Goal: Transaction & Acquisition: Purchase product/service

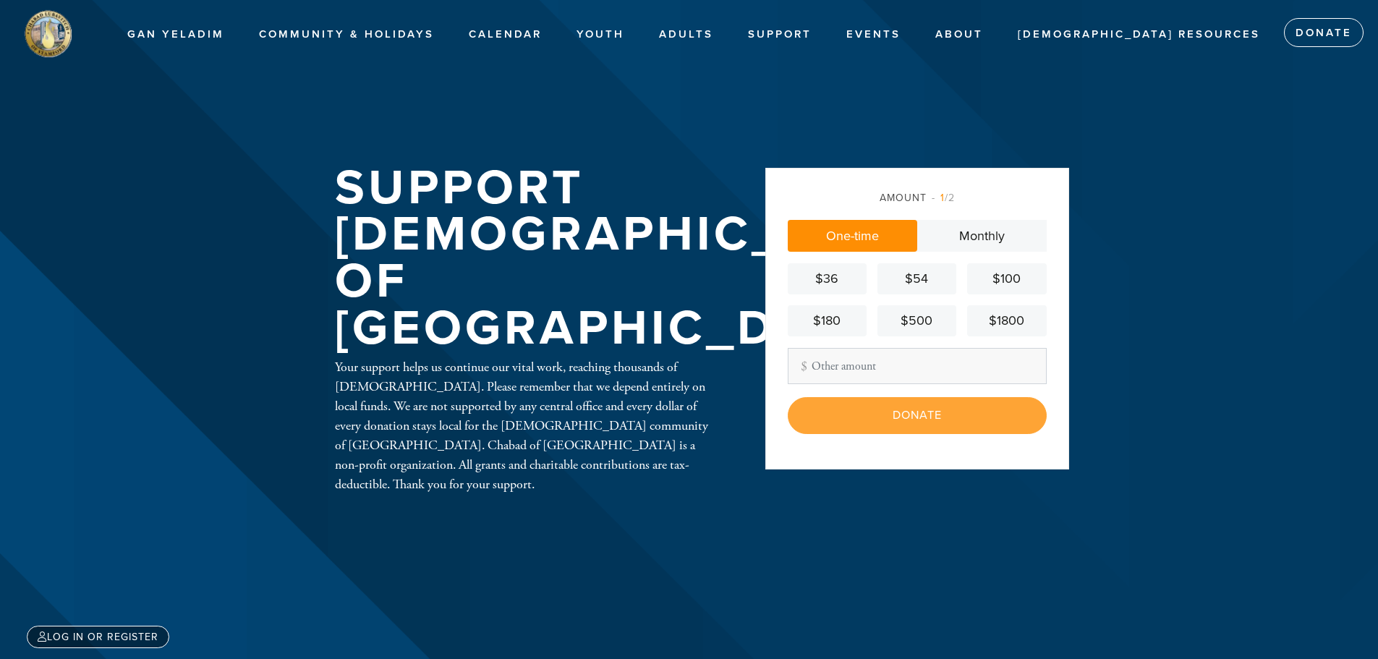
click at [872, 225] on link "One-time" at bounding box center [852, 236] width 129 height 32
click at [911, 406] on div "Donate" at bounding box center [917, 415] width 259 height 36
click at [917, 425] on div "Donate" at bounding box center [917, 415] width 259 height 36
click at [921, 411] on div "Donate" at bounding box center [917, 415] width 259 height 36
drag, startPoint x: 832, startPoint y: 268, endPoint x: 855, endPoint y: 280, distance: 25.6
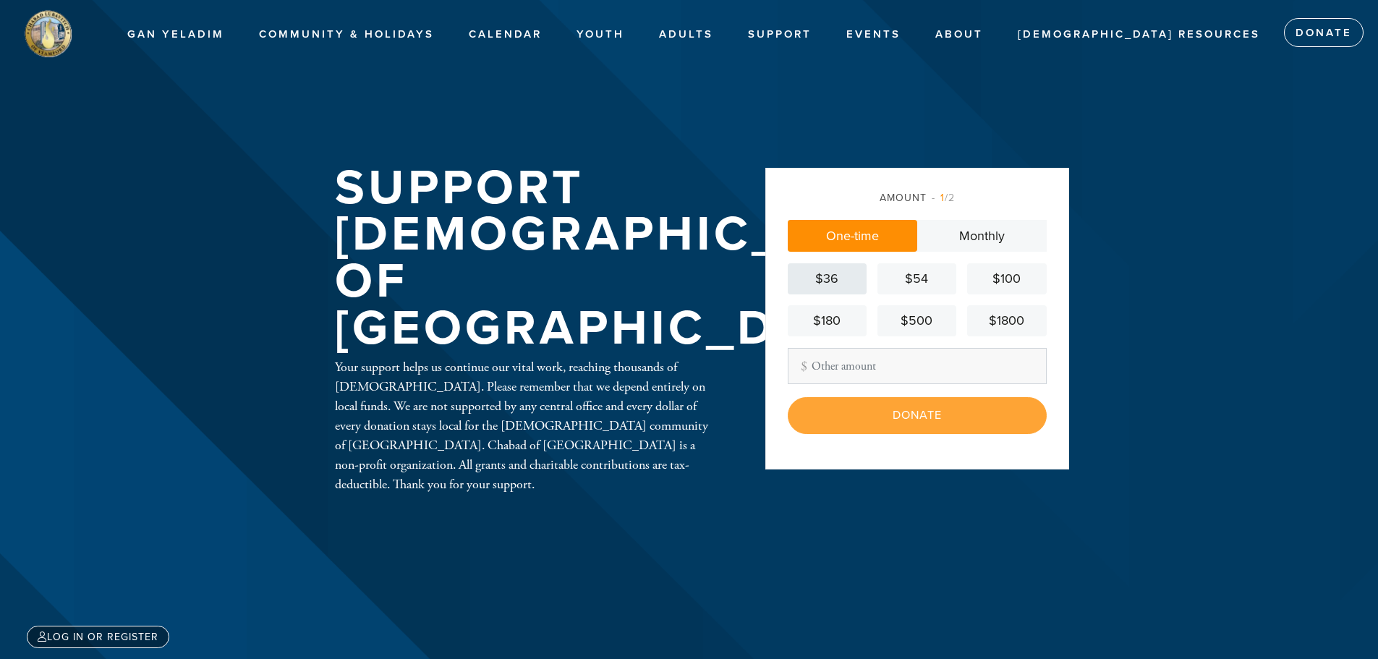
click at [832, 267] on link "$36" at bounding box center [827, 278] width 79 height 31
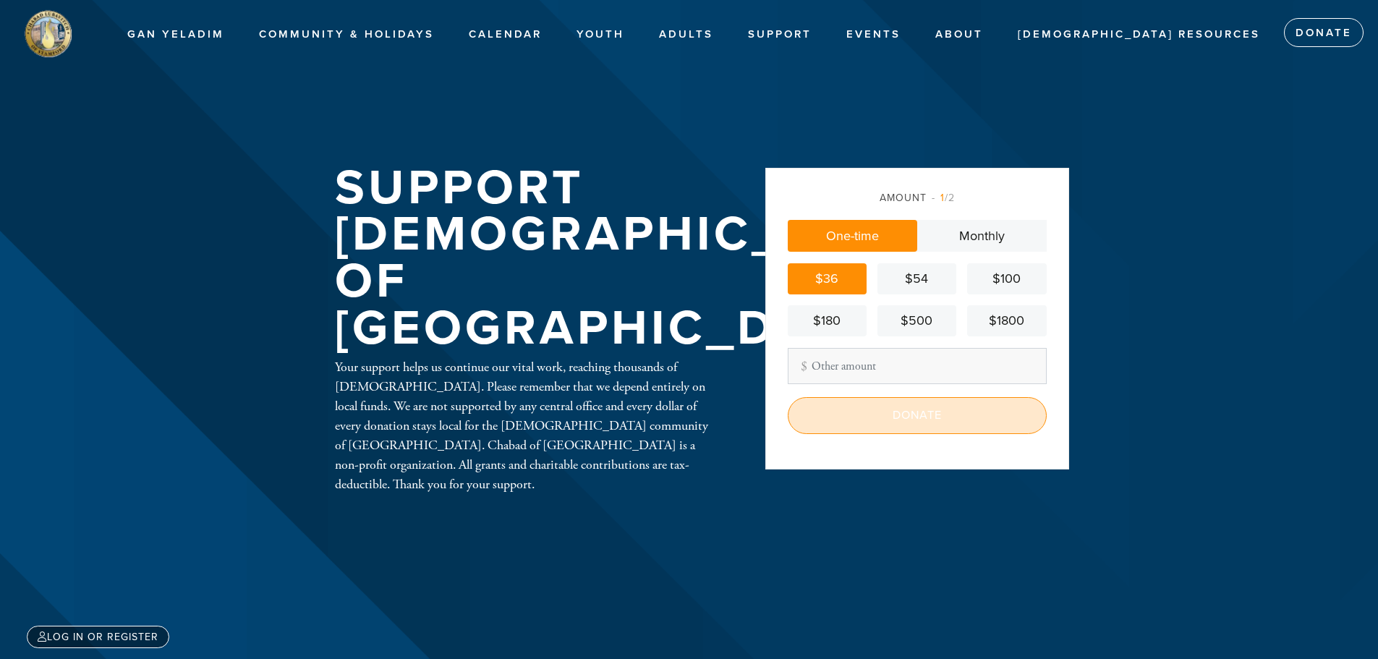
click at [925, 411] on input "Donate" at bounding box center [917, 415] width 259 height 36
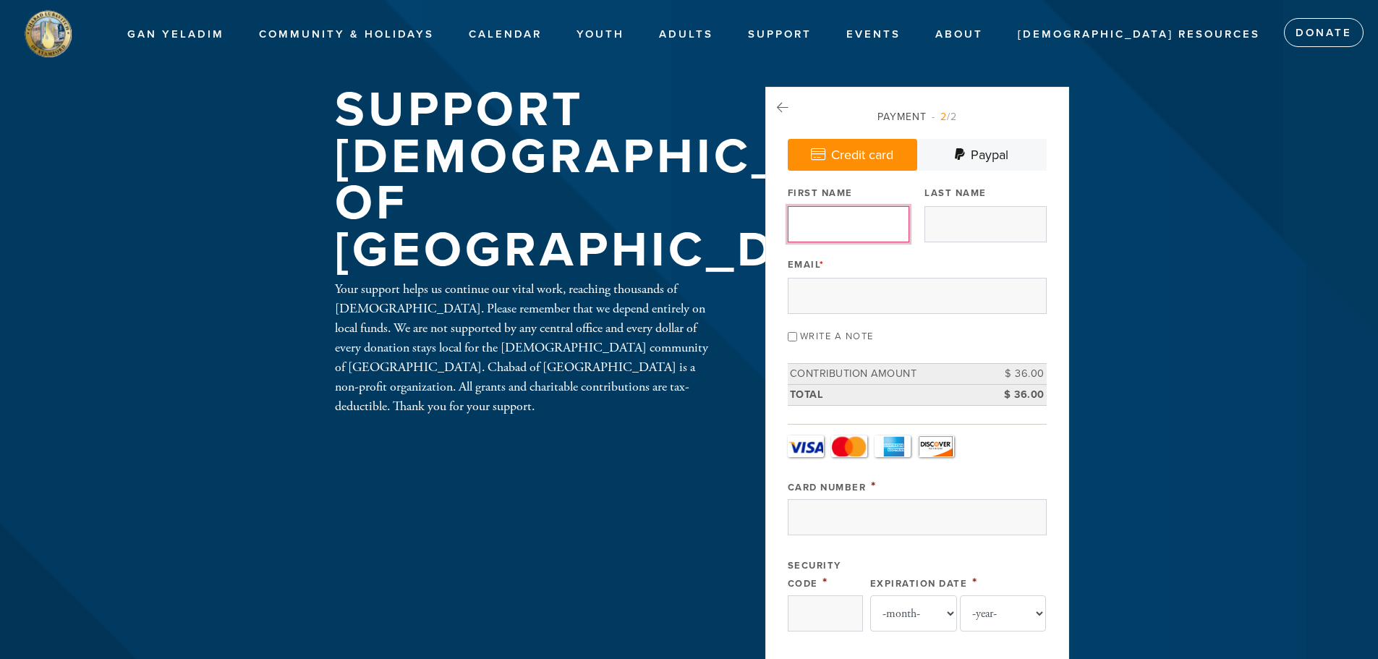
click at [859, 210] on input "First Name" at bounding box center [848, 224] width 121 height 36
type input "Vered"
type input "Links"
click at [934, 284] on input "Email *" at bounding box center [917, 296] width 259 height 36
type input "vered_links@hotmail.com"
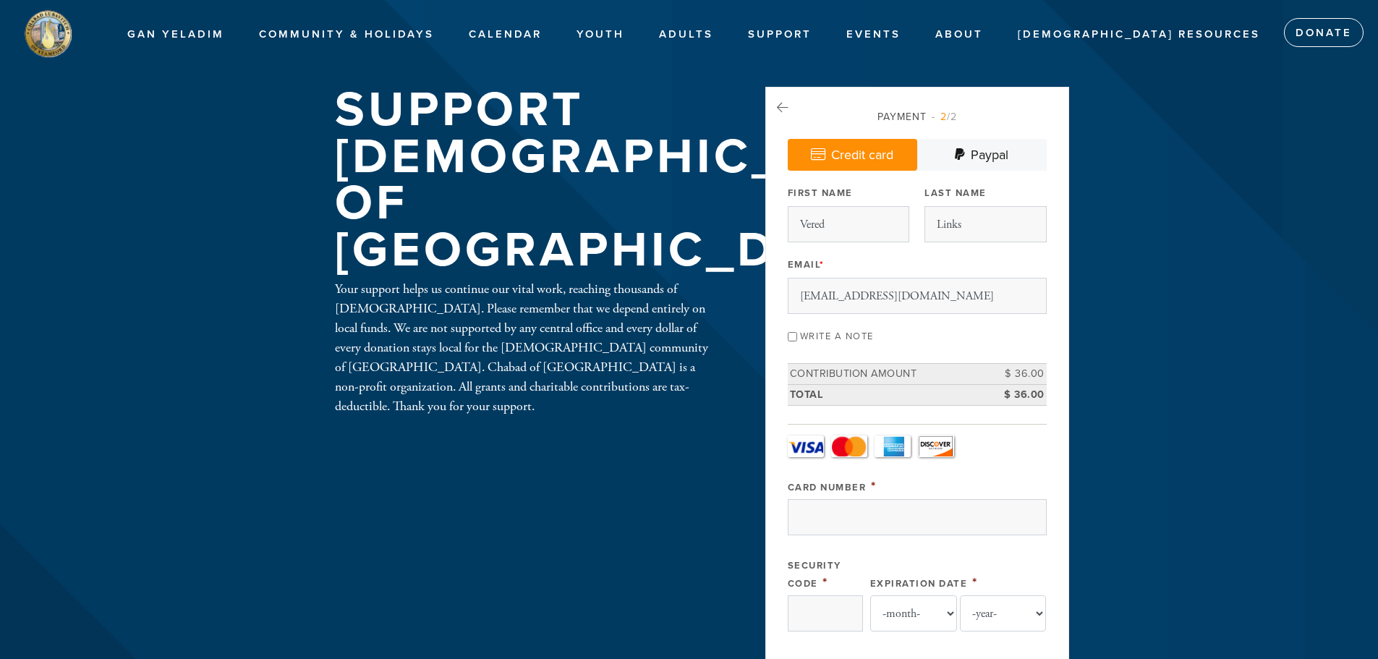
click at [792, 333] on input "Write a note" at bounding box center [792, 336] width 9 height 9
checkbox input "true"
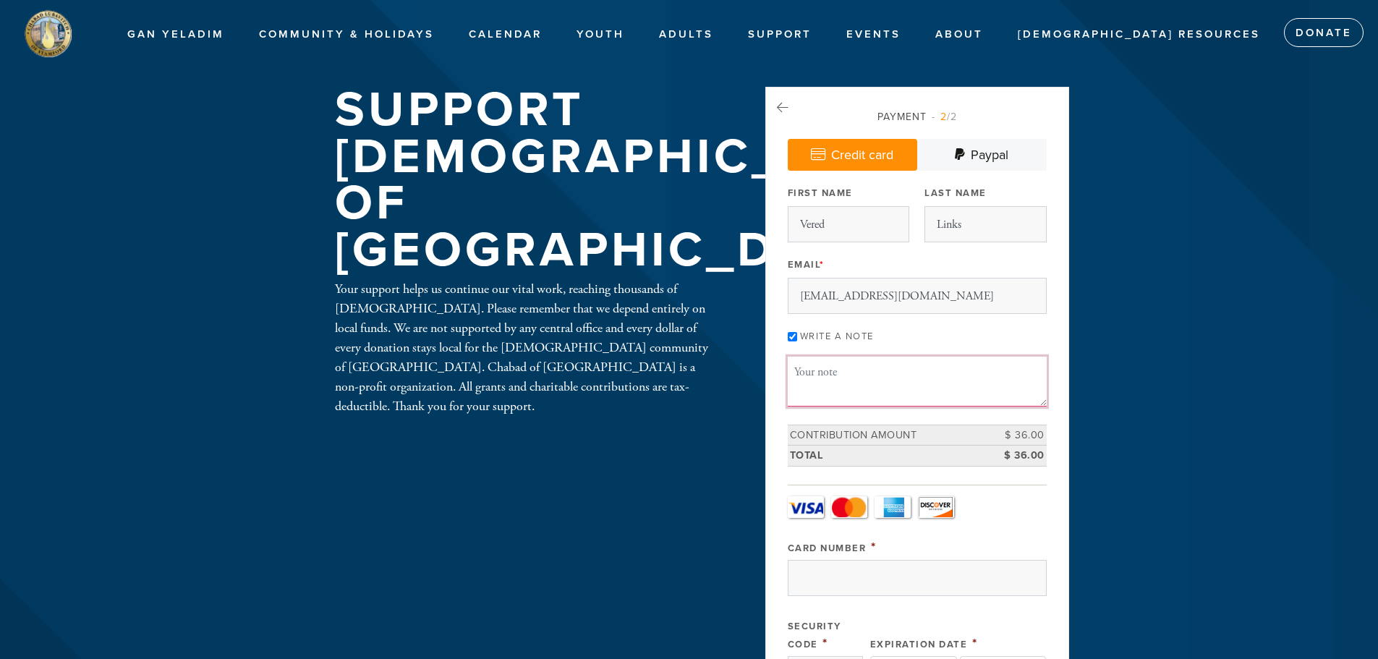
click at [868, 383] on textarea "Message or dedication" at bounding box center [917, 381] width 259 height 49
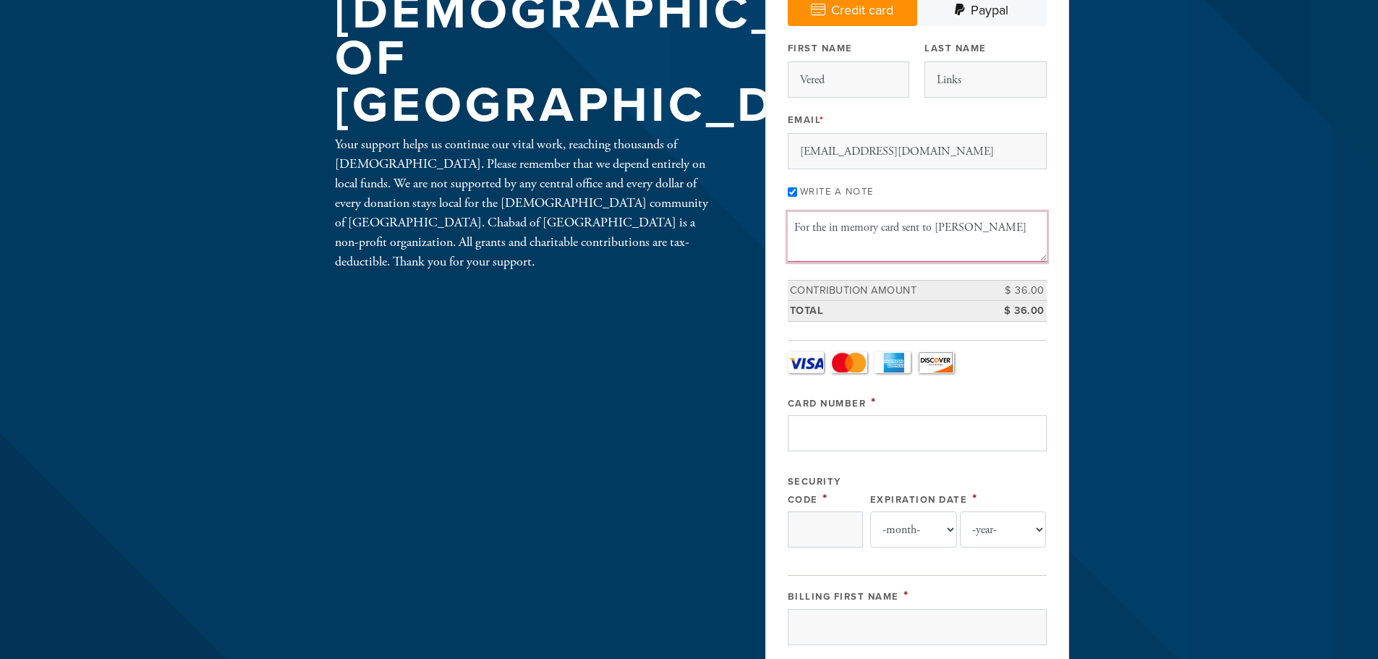
type textarea "For the in memory card sent to Trevor Farber"
click at [868, 432] on input "Card Number" at bounding box center [917, 433] width 259 height 36
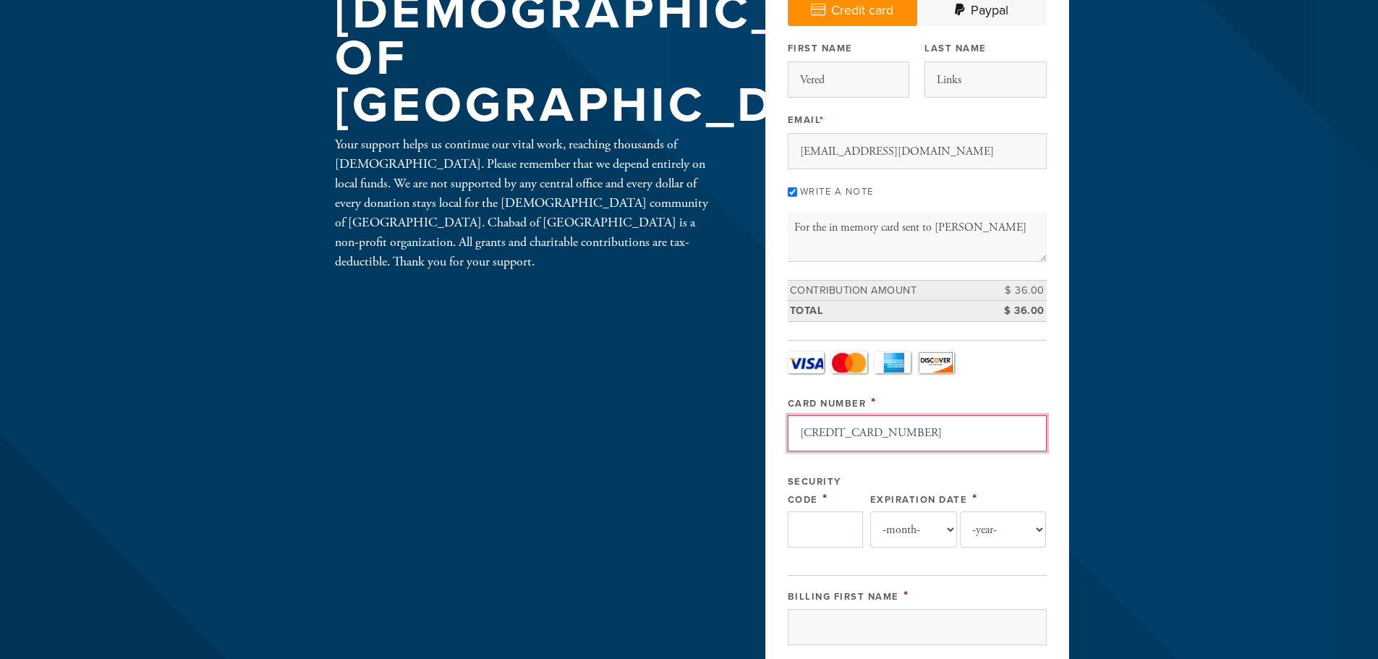
type input "4100390710755998"
click at [816, 526] on input "Security Code" at bounding box center [825, 529] width 75 height 36
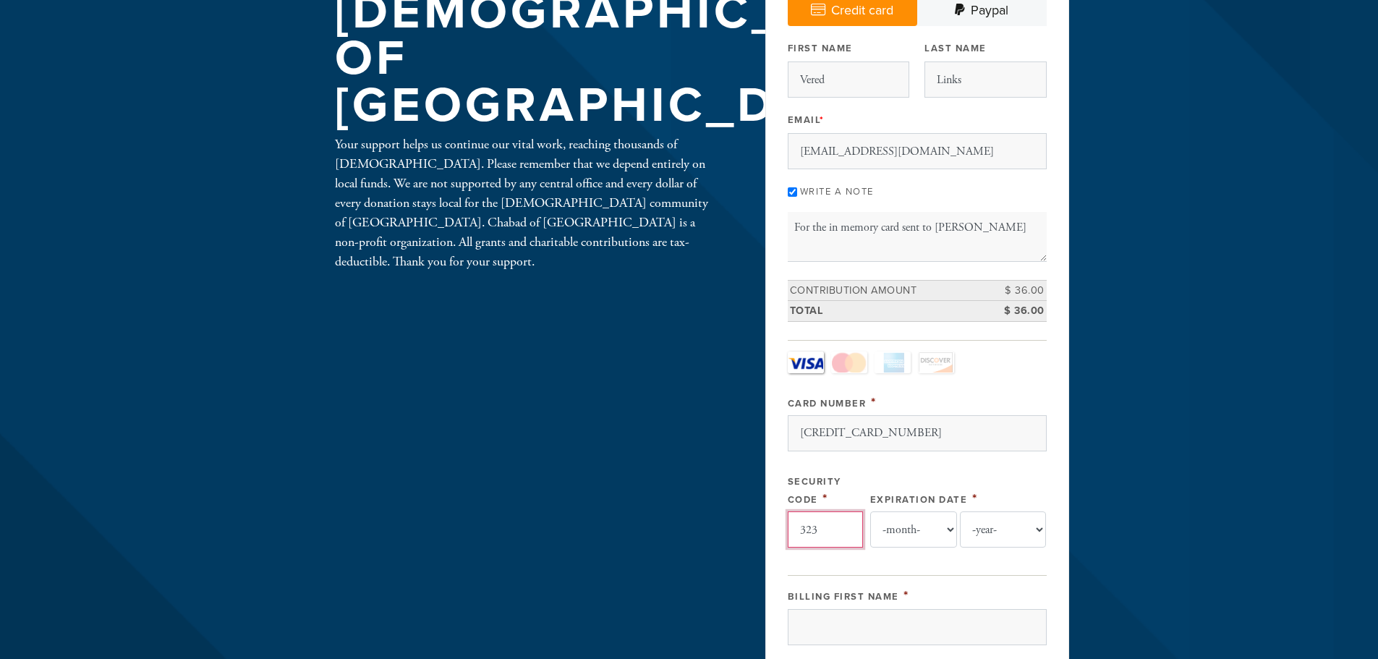
type input "323"
click at [900, 532] on select "-month- Jan Feb Mar Apr May Jun Jul Aug Sep Oct Nov Dec" at bounding box center [913, 529] width 87 height 36
select select "12"
click at [870, 511] on select "-month- Jan Feb Mar Apr May Jun Jul Aug Sep Oct Nov Dec" at bounding box center [913, 529] width 87 height 36
click at [981, 531] on select "-year- 2025 2026 2027 2028 2029 2030 2031 2032 2033 2034 2035" at bounding box center [1003, 529] width 87 height 36
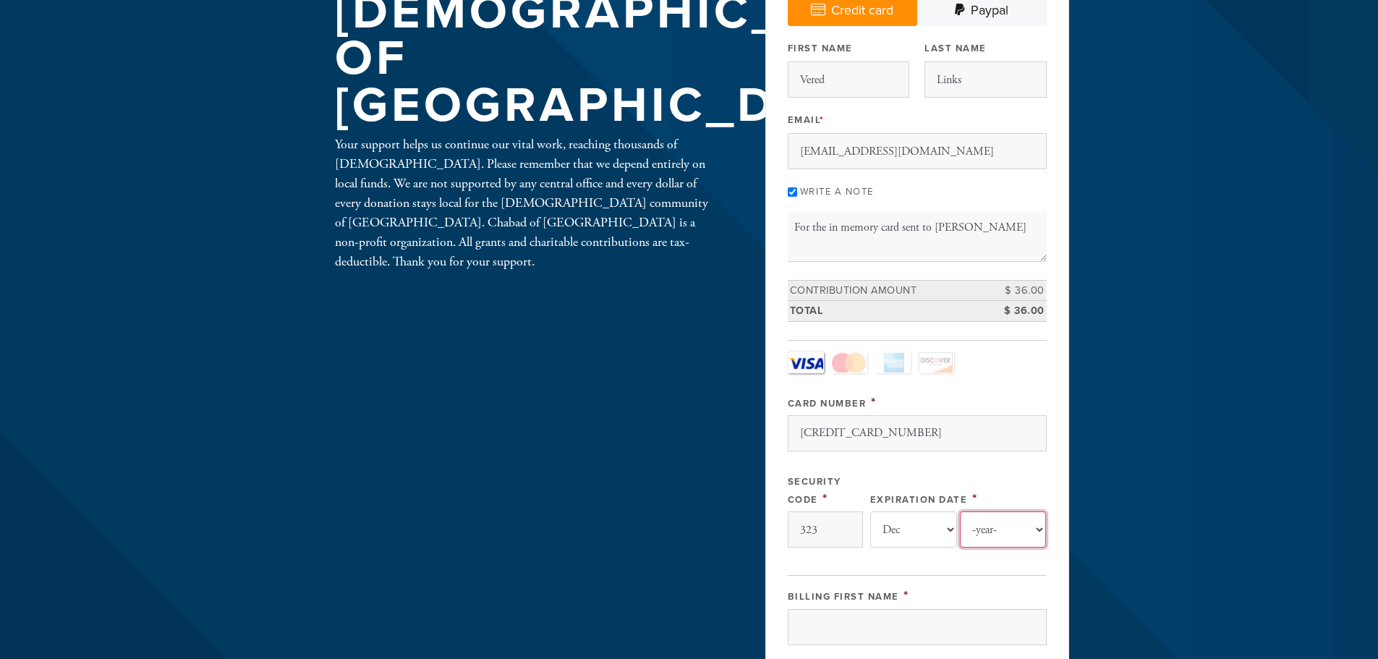
select select "2026"
click at [960, 511] on select "-year- 2025 2026 2027 2028 2029 2030 2031 2032 2033 2034 2035" at bounding box center [1003, 529] width 87 height 36
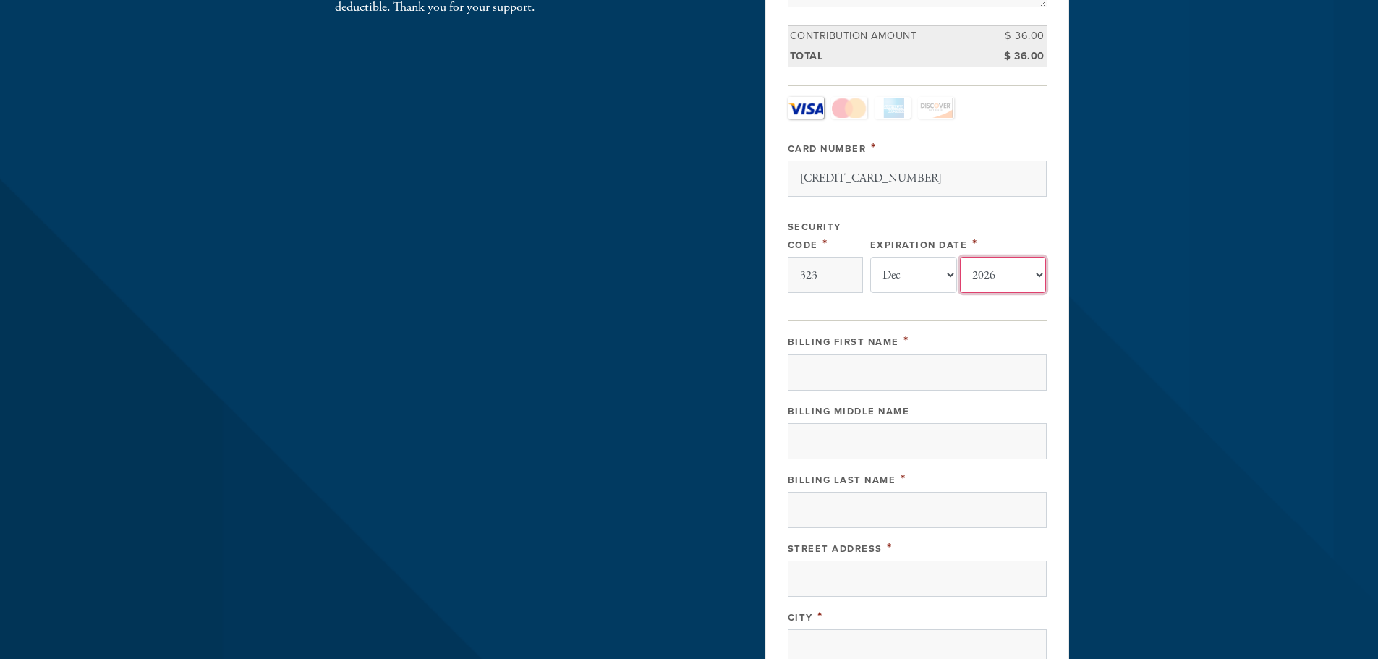
scroll to position [434, 0]
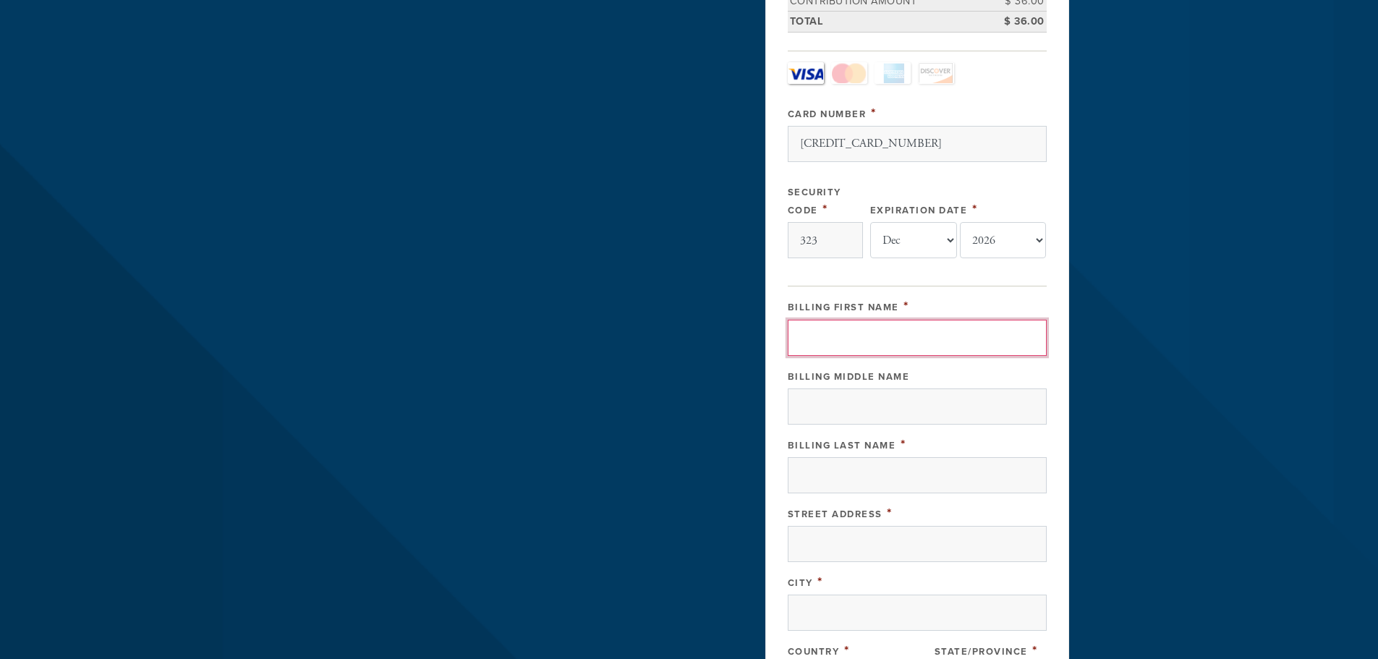
click at [918, 339] on input "Billing First Name" at bounding box center [917, 338] width 259 height 36
type input "Vered"
type input "Links"
type input "770 High Ridge Road"
type input "Stamford"
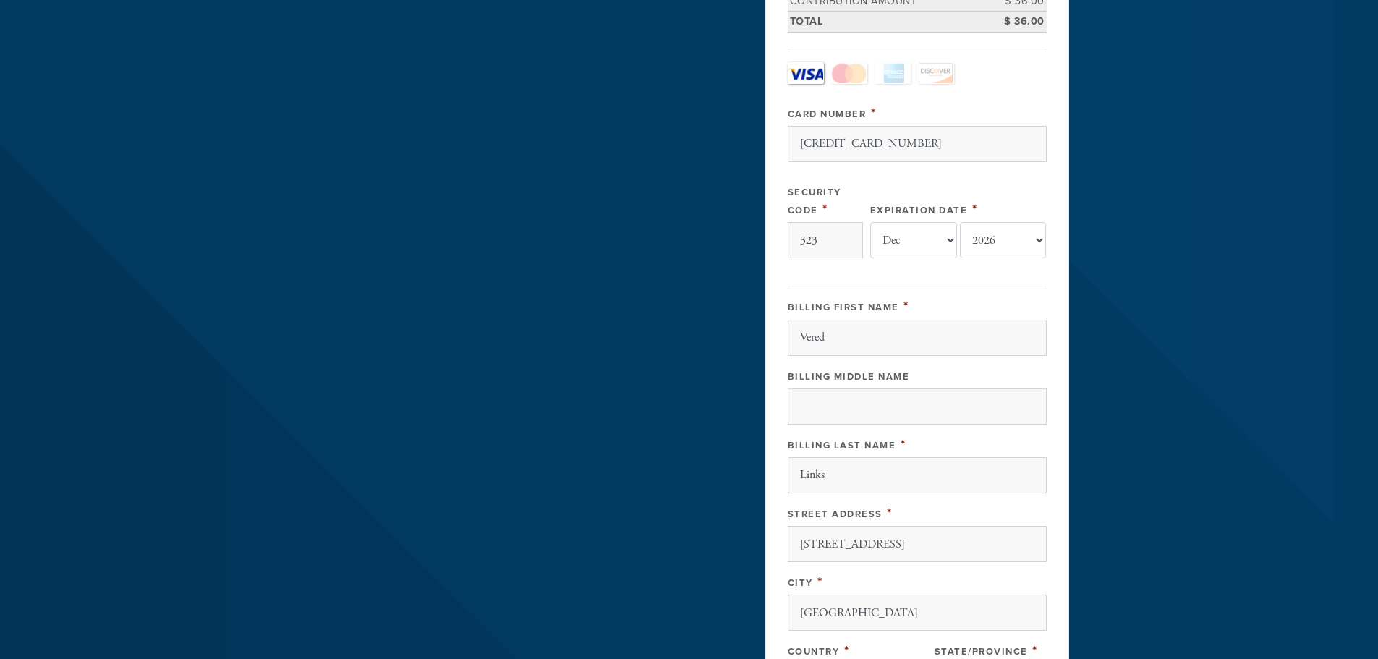
type input "06905"
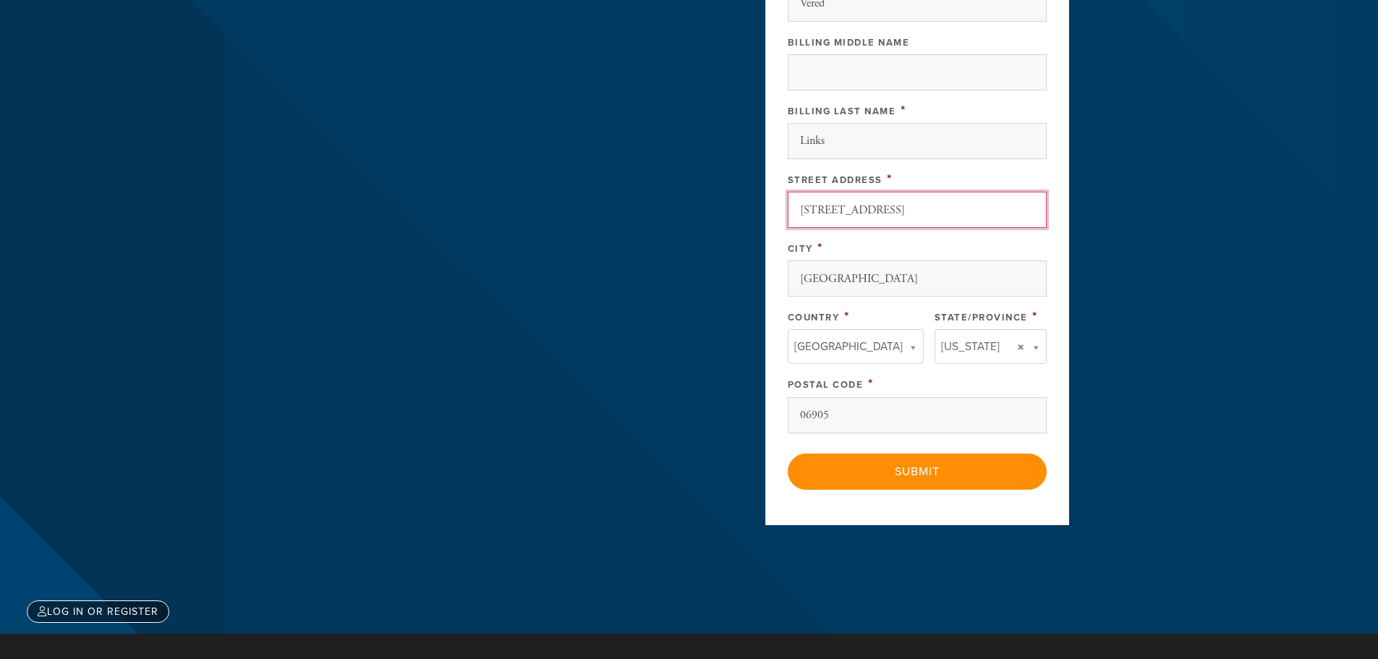
drag, startPoint x: 917, startPoint y: 202, endPoint x: 34, endPoint y: 337, distance: 893.2
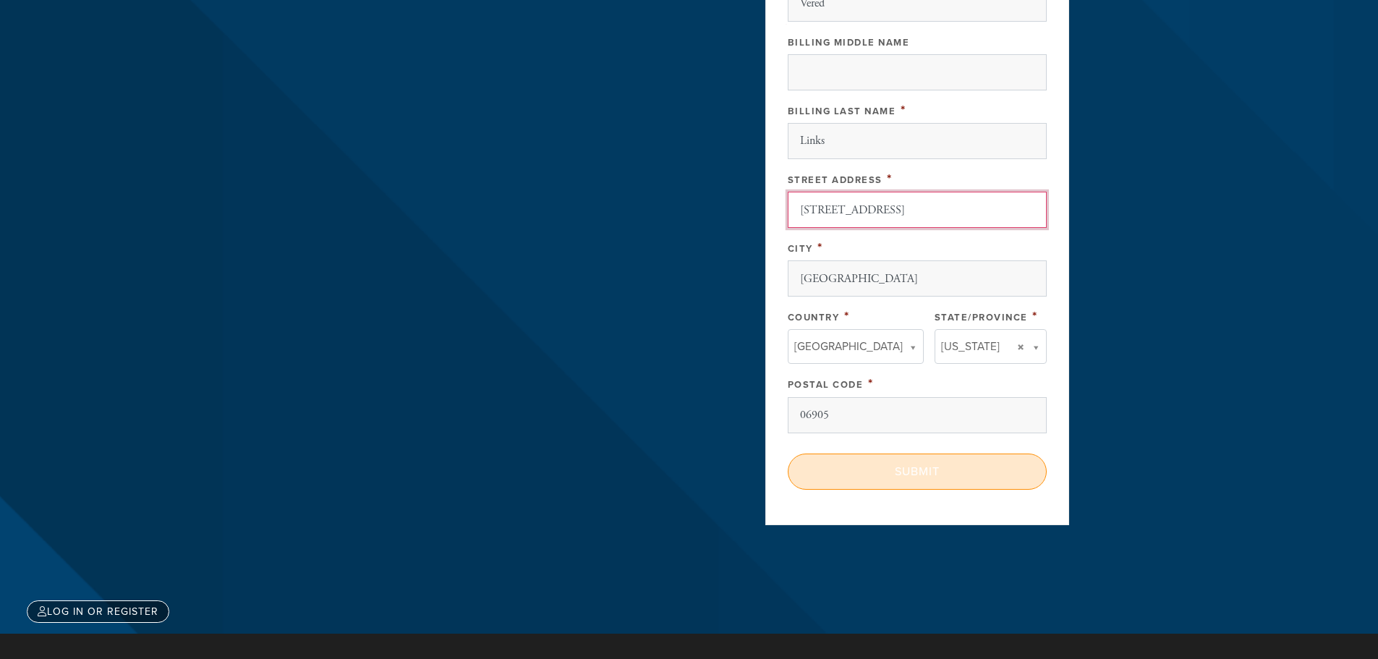
type input "83 West Lane"
click at [916, 461] on input "Submit" at bounding box center [917, 471] width 259 height 36
